Goal: Information Seeking & Learning: Learn about a topic

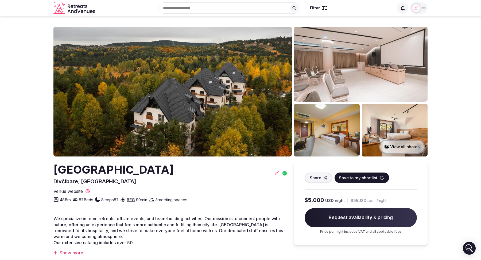
click at [77, 10] on icon "Retreats and Venues company logo" at bounding box center [76, 11] width 3 height 4
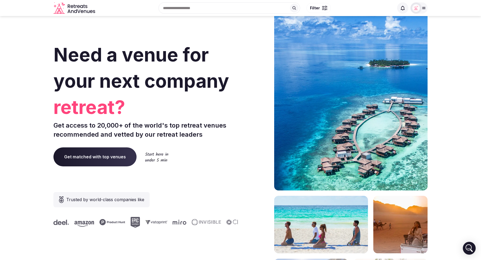
click at [222, 10] on input "text" at bounding box center [229, 7] width 142 height 11
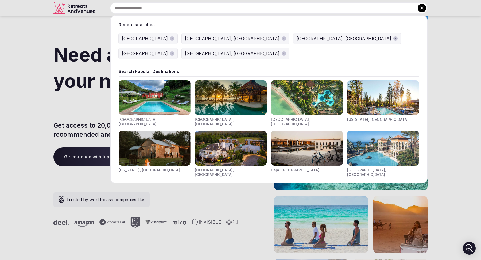
click at [150, 88] on img "Visit venues for Toscana, Italy" at bounding box center [155, 97] width 72 height 35
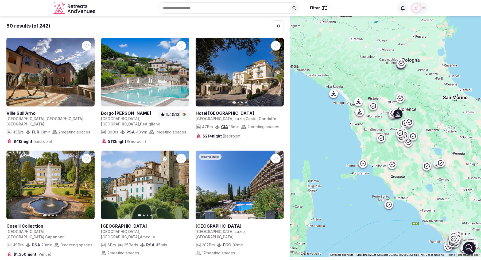
click at [26, 114] on link at bounding box center [49, 113] width 86 height 6
click at [184, 8] on div "Recent searches France Las Vegas, NV Barcelona, Spain Mexico Norwich, UK Search…" at bounding box center [245, 8] width 296 height 23
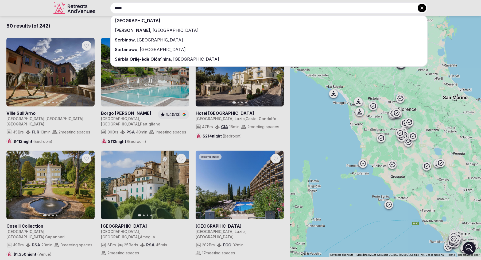
type input "*****"
click at [176, 20] on div "Serbia" at bounding box center [269, 21] width 316 height 10
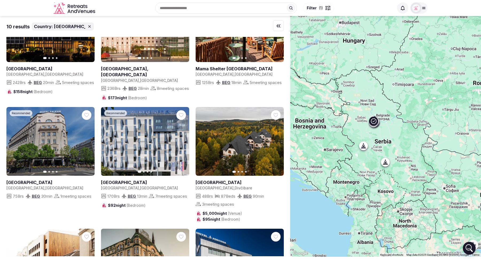
scroll to position [56, 0]
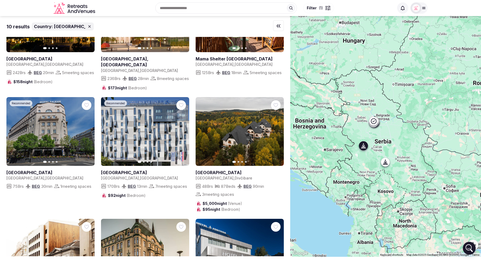
click at [277, 134] on icon "button" at bounding box center [276, 131] width 4 height 4
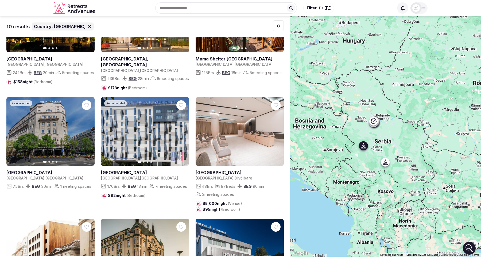
click at [277, 134] on icon "button" at bounding box center [276, 131] width 4 height 4
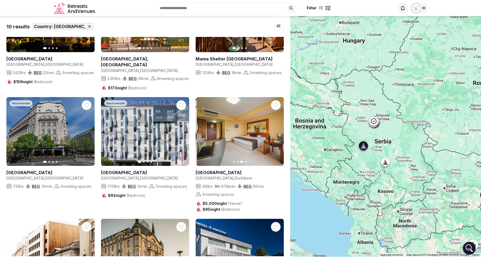
click at [277, 134] on icon "button" at bounding box center [276, 131] width 4 height 4
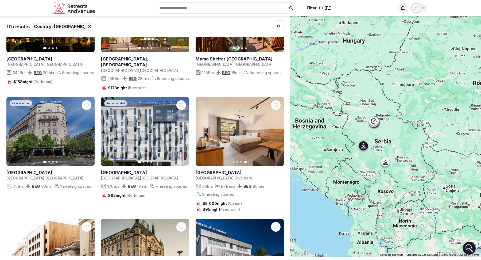
click at [204, 134] on icon "button" at bounding box center [203, 131] width 4 height 4
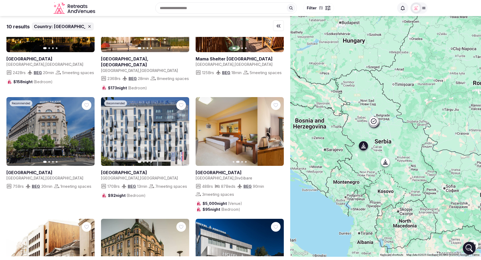
click at [204, 134] on icon "button" at bounding box center [203, 131] width 4 height 4
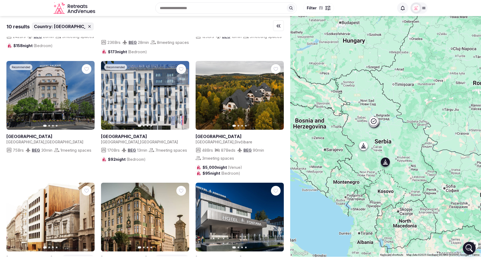
scroll to position [90, 0]
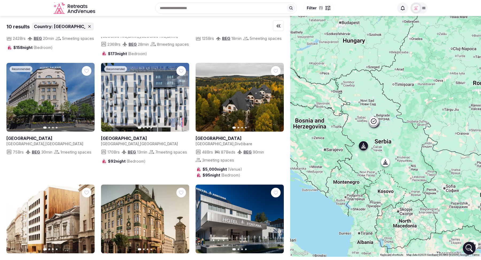
click at [195, 172] on span "$5,000 night (Venue)" at bounding box center [218, 169] width 46 height 6
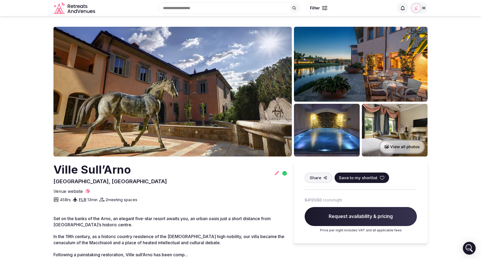
click at [185, 10] on div "Recent searches France Las Vegas, NV Barcelona, Spain Mexico Norwich, UK Search…" at bounding box center [245, 8] width 296 height 23
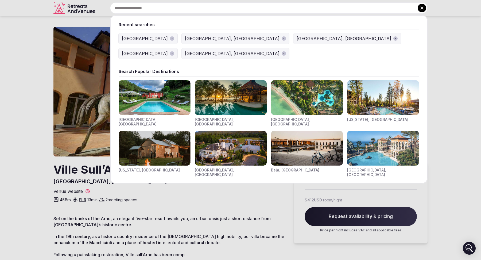
click at [426, 8] on button at bounding box center [421, 8] width 9 height 9
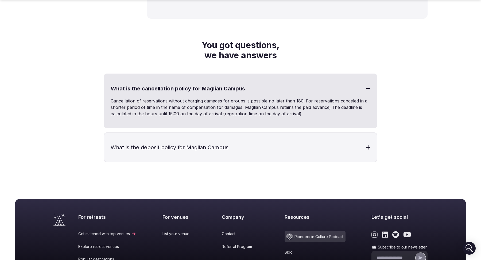
scroll to position [1614, 0]
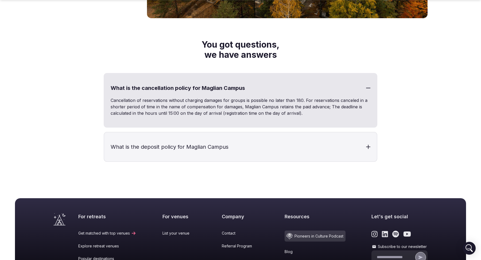
click at [369, 88] on div at bounding box center [368, 88] width 4 height 4
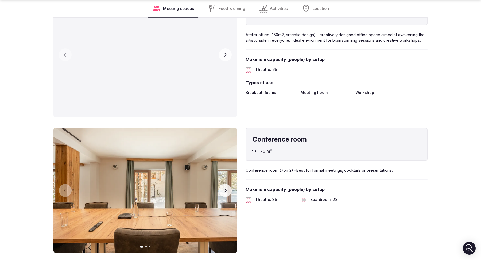
scroll to position [634, 0]
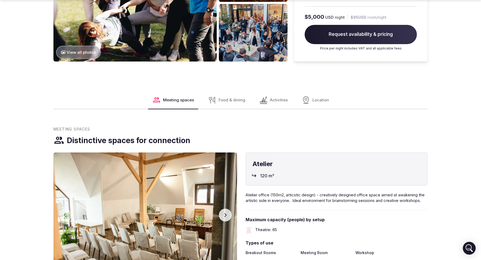
click at [221, 105] on div "Food & dining" at bounding box center [227, 99] width 46 height 17
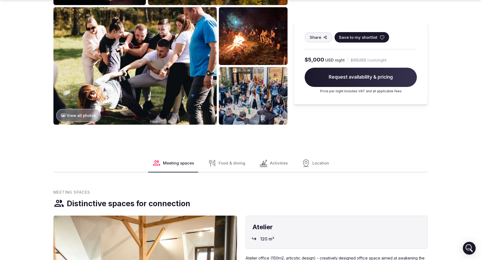
scroll to position [410, 0]
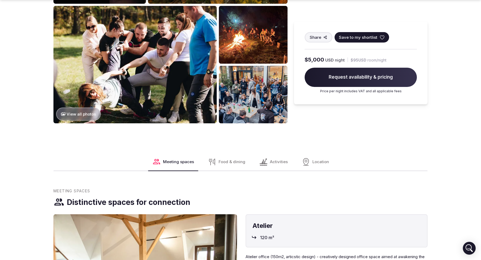
click at [279, 163] on span "Activities" at bounding box center [279, 162] width 18 height 6
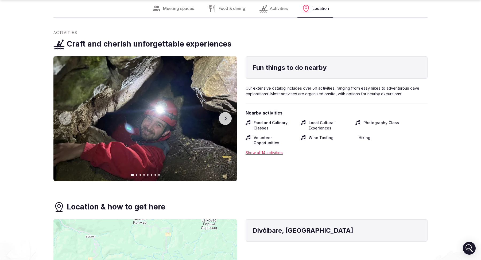
scroll to position [1054, 0]
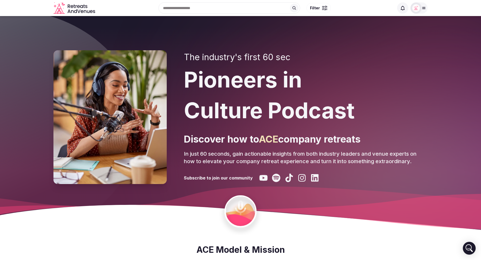
click at [314, 5] on span "Filter" at bounding box center [315, 7] width 10 height 5
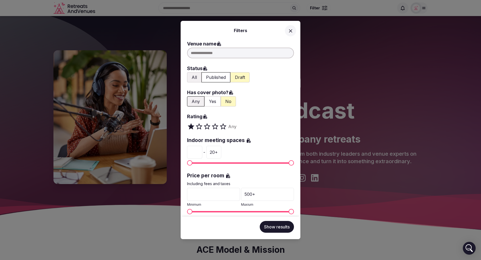
click at [343, 90] on div "Filters Venue name Status All Published Draft Has cover photo? Any Yes No Ratin…" at bounding box center [240, 130] width 481 height 260
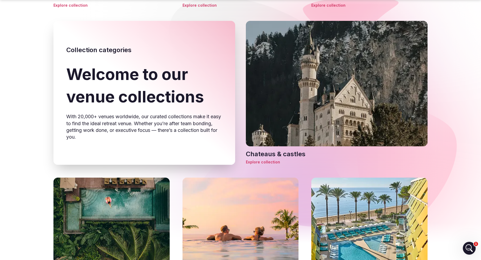
click at [259, 162] on span "Explore collection" at bounding box center [337, 161] width 182 height 5
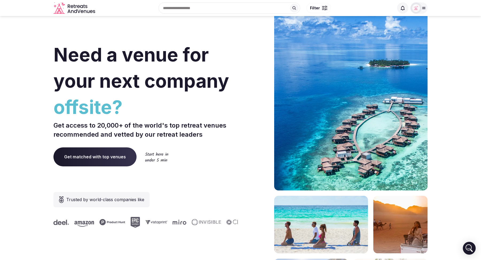
click at [177, 8] on div "Recent searches Serbia France Las Vegas, NV Barcelona, Spain Mexico Search Popu…" at bounding box center [245, 8] width 296 height 23
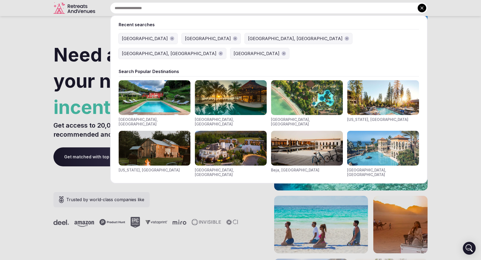
click at [150, 93] on img "Visit venues for Toscana, Italy" at bounding box center [155, 97] width 72 height 35
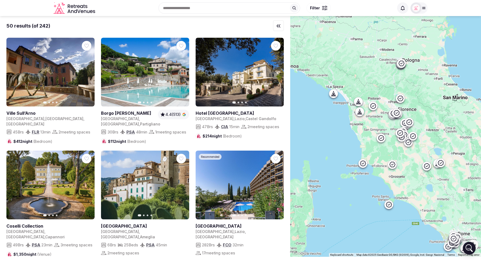
click at [425, 11] on div at bounding box center [418, 7] width 17 height 11
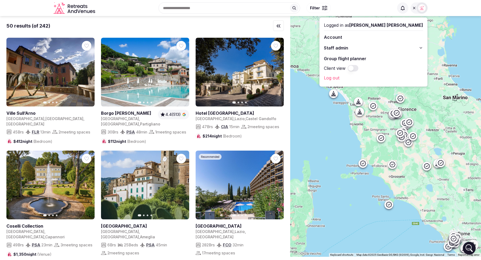
click at [420, 49] on icon at bounding box center [420, 48] width 4 height 4
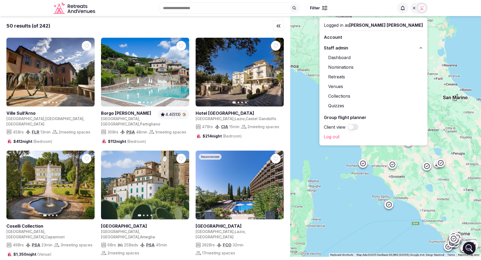
click at [379, 75] on link "Retreats" at bounding box center [373, 76] width 99 height 9
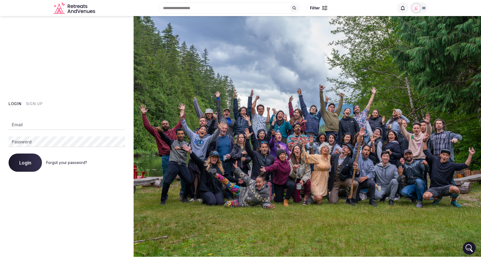
type input "**********"
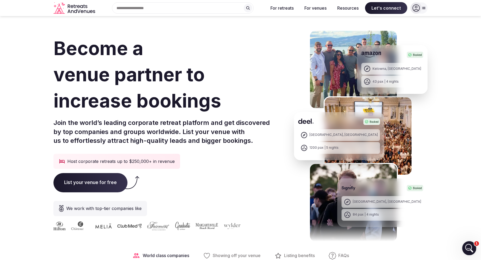
click at [466, 249] on icon "Open Intercom Messenger" at bounding box center [468, 247] width 9 height 9
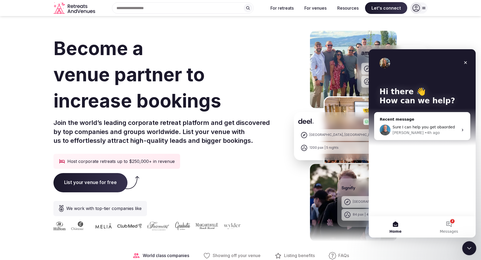
click at [466, 249] on icon "Close Intercom Messenger" at bounding box center [468, 247] width 6 height 6
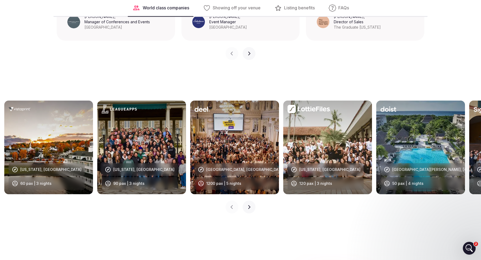
scroll to position [496, 0]
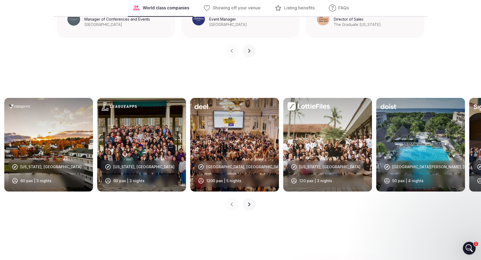
click at [246, 208] on button "Next slide" at bounding box center [248, 204] width 13 height 13
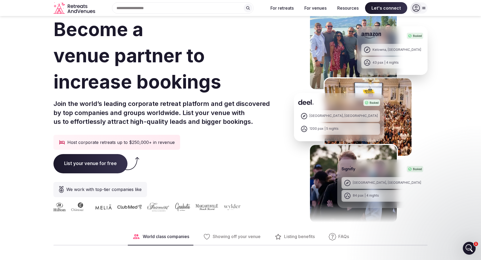
scroll to position [0, 0]
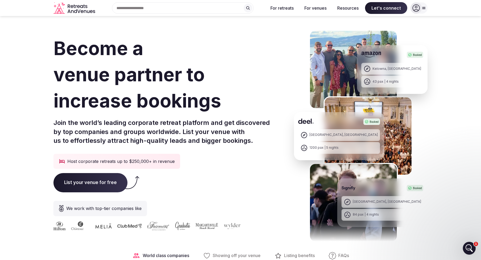
click at [264, 28] on div "Become a venue partner to increase bookings Join the world’s leading corporate …" at bounding box center [161, 136] width 216 height 223
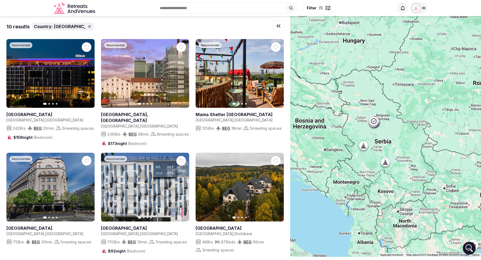
scroll to position [267, 0]
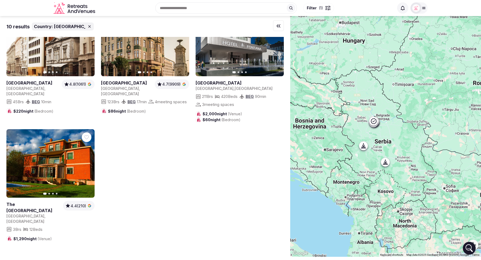
drag, startPoint x: 84, startPoint y: 37, endPoint x: 79, endPoint y: 10, distance: 27.1
click at [79, 10] on icon "Retreats and Venues company logo" at bounding box center [79, 11] width 3 height 3
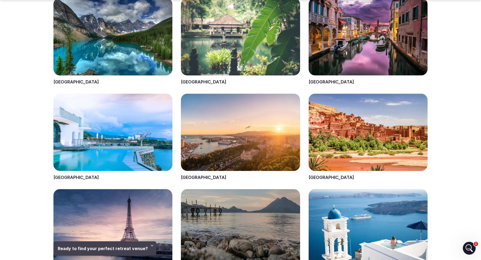
scroll to position [434, 0]
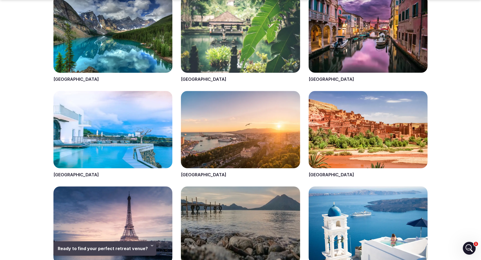
click at [183, 173] on span at bounding box center [240, 134] width 119 height 87
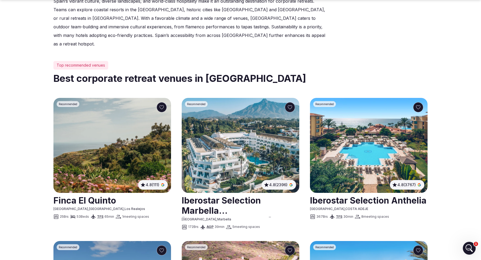
scroll to position [209, 0]
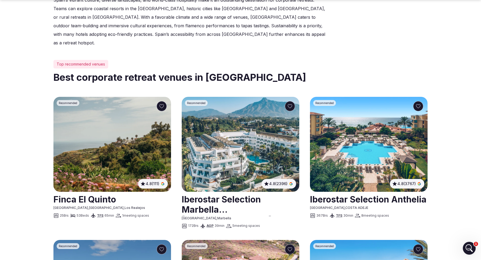
click at [218, 192] on link at bounding box center [241, 204] width 118 height 24
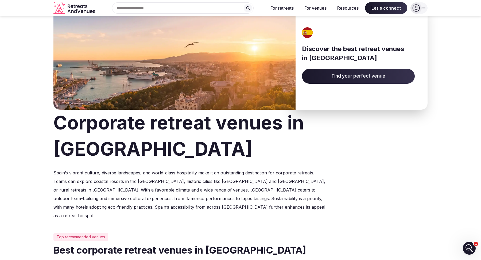
scroll to position [0, 0]
